Goal: Information Seeking & Learning: Find specific fact

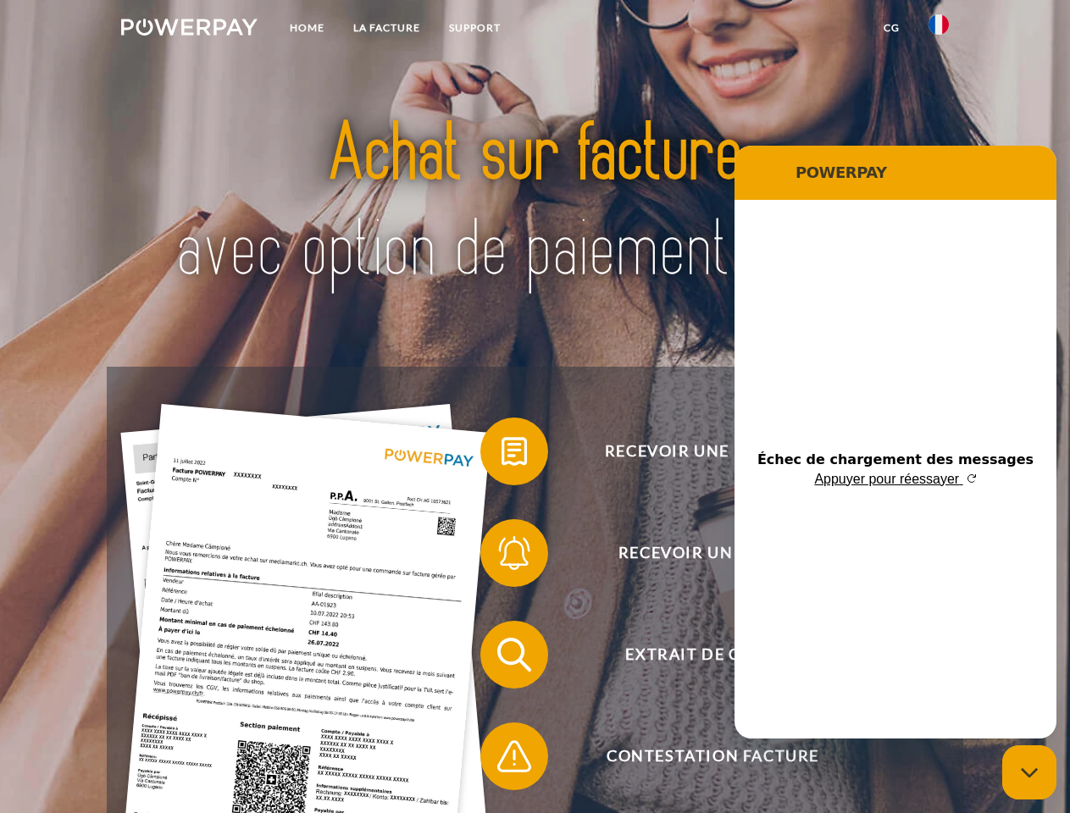
click at [189, 30] on img at bounding box center [189, 27] width 136 height 17
click at [939, 30] on img at bounding box center [939, 24] width 20 height 20
click at [891, 28] on link "CG" at bounding box center [891, 28] width 45 height 31
click at [502, 455] on span at bounding box center [488, 451] width 85 height 85
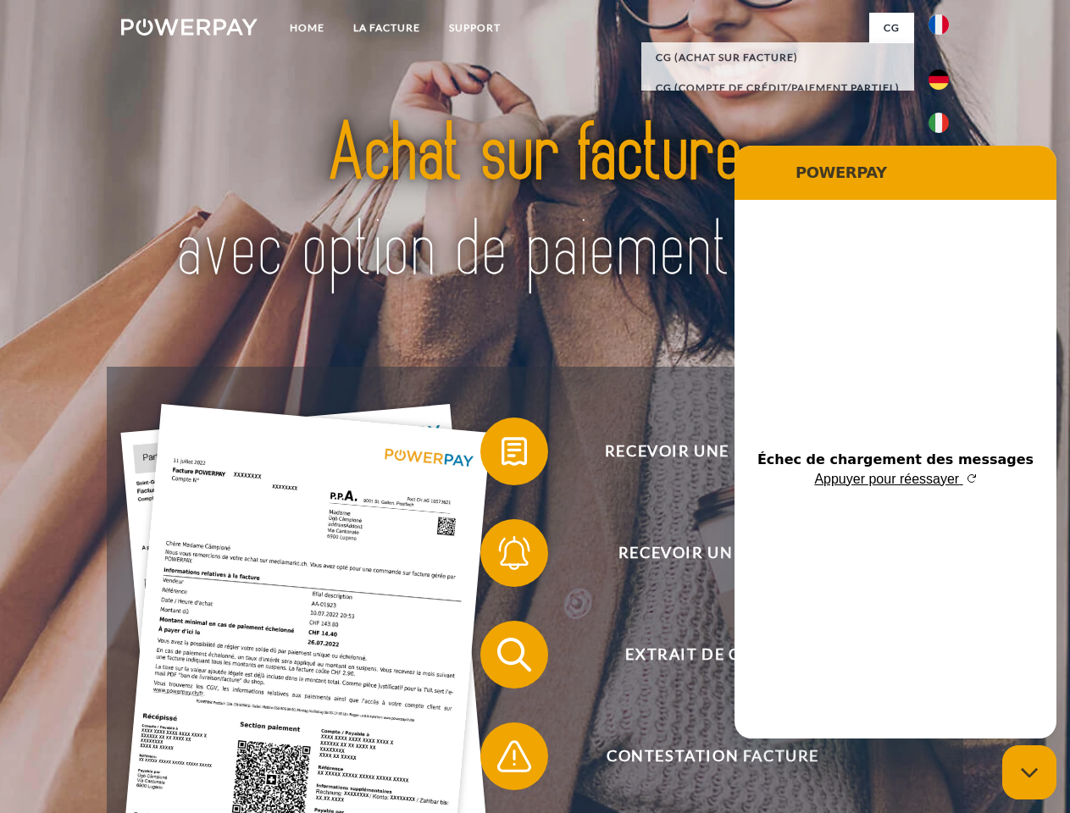
click at [502, 557] on span at bounding box center [488, 553] width 85 height 85
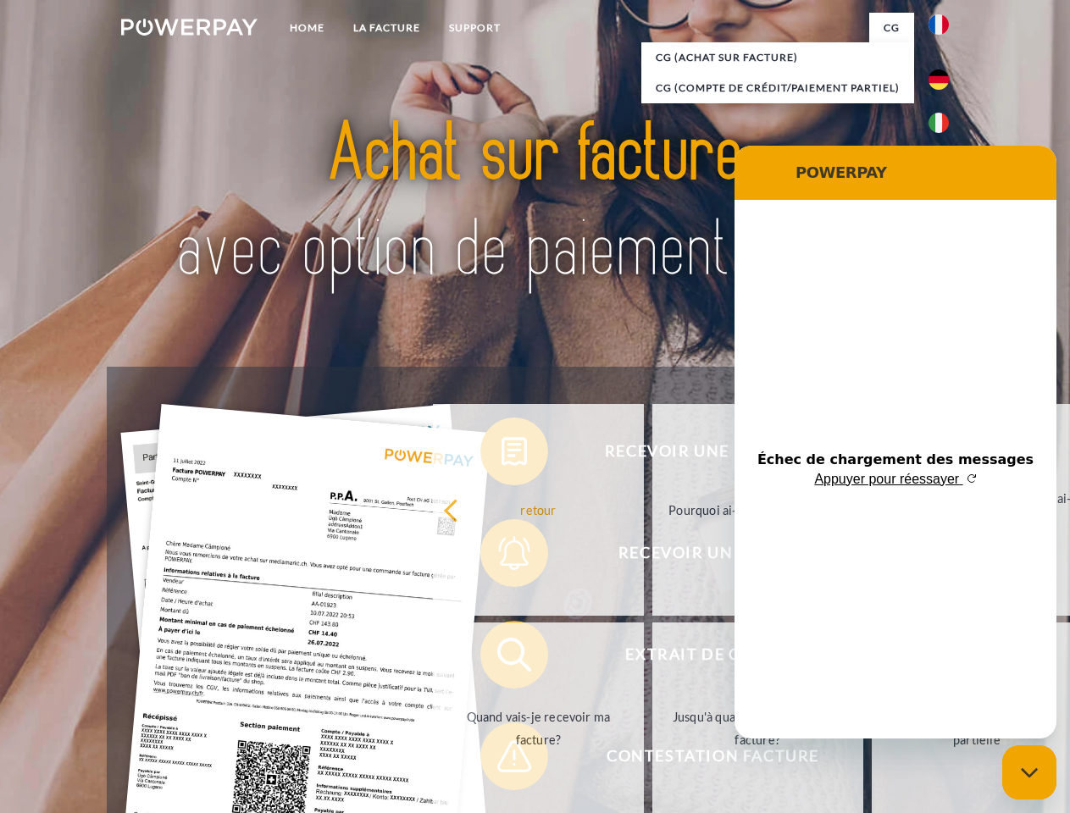
click at [652, 658] on link "Jusqu'à quand dois-je payer ma facture?" at bounding box center [757, 729] width 211 height 212
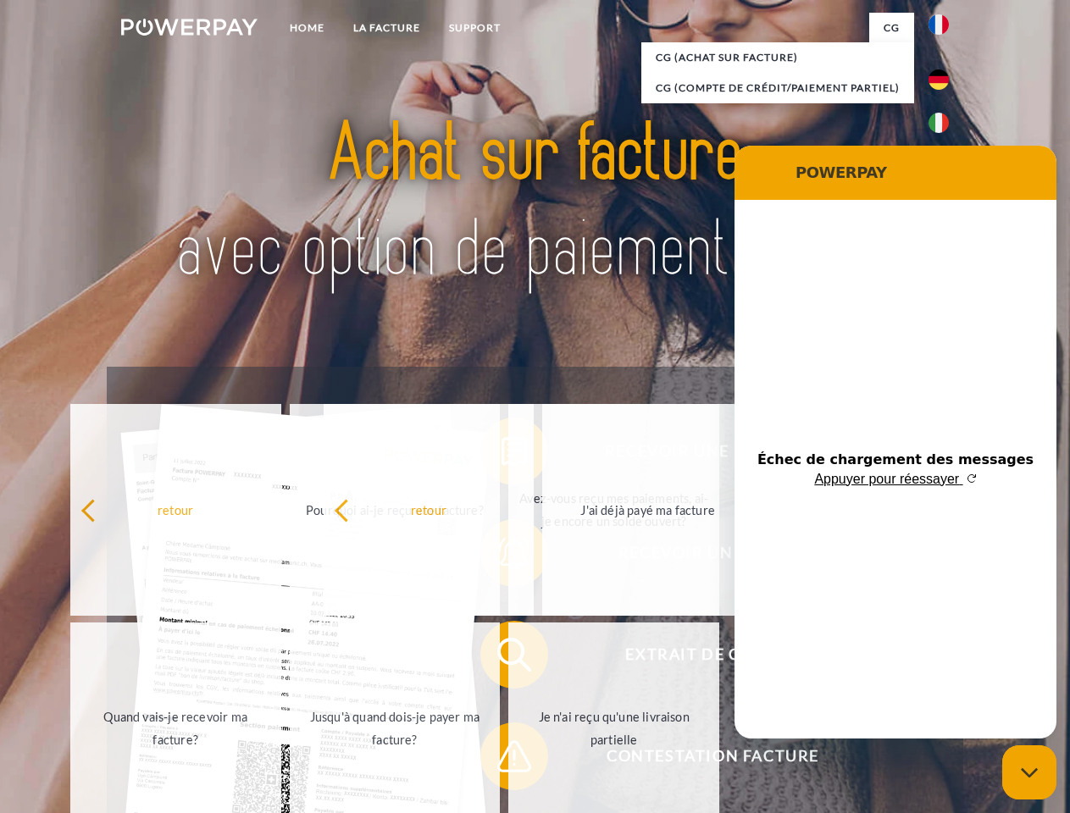
click at [502, 760] on span at bounding box center [488, 756] width 85 height 85
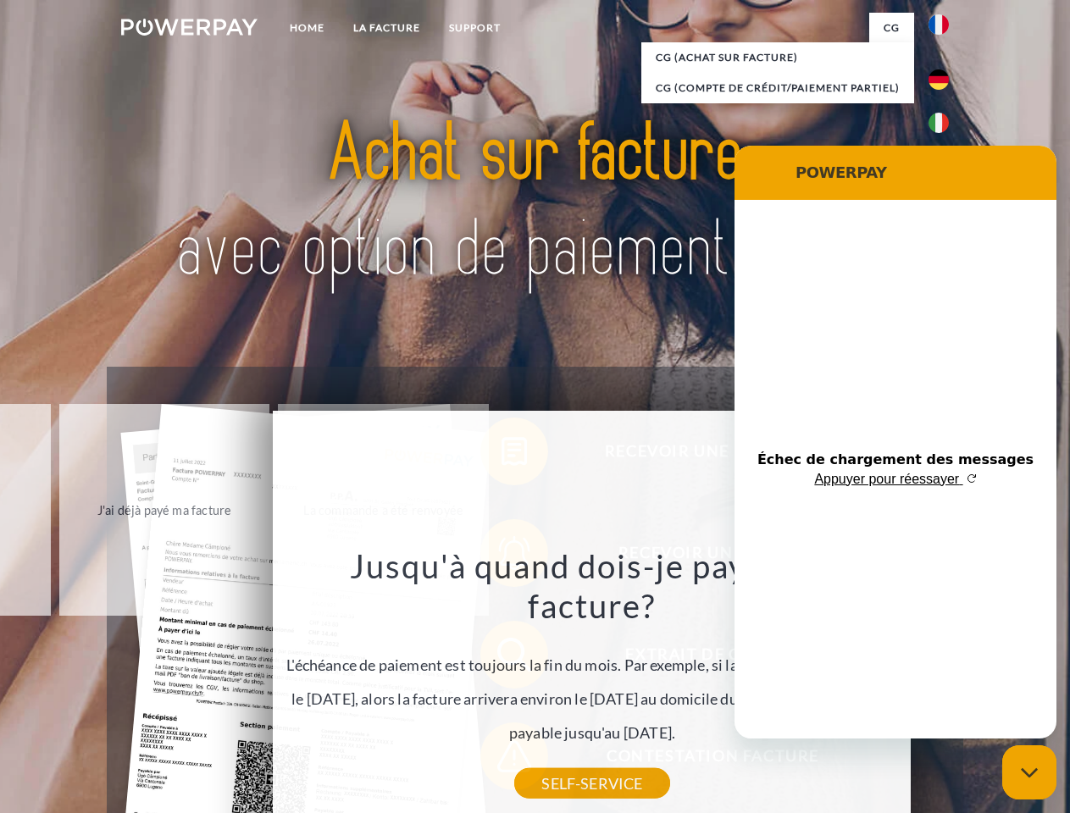
click at [1029, 773] on icon "Fermer la fenêtre de messagerie" at bounding box center [1030, 773] width 18 height 11
